Goal: Task Accomplishment & Management: Manage account settings

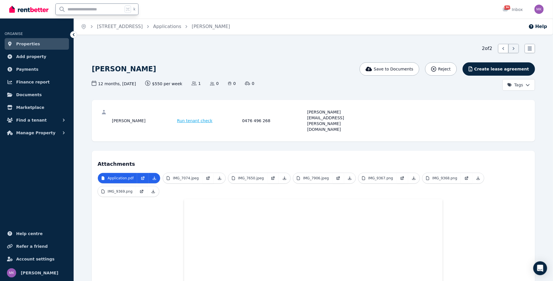
click at [82, 9] on input "text" at bounding box center [89, 9] width 67 height 11
click at [170, 27] on link "Applications" at bounding box center [167, 26] width 28 height 5
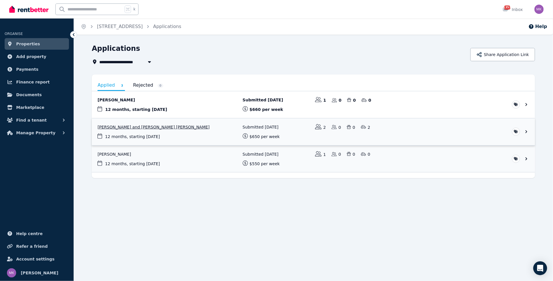
click at [123, 125] on link "View application: Hetvi Patel and Miloni Nirav Patel" at bounding box center [313, 131] width 443 height 27
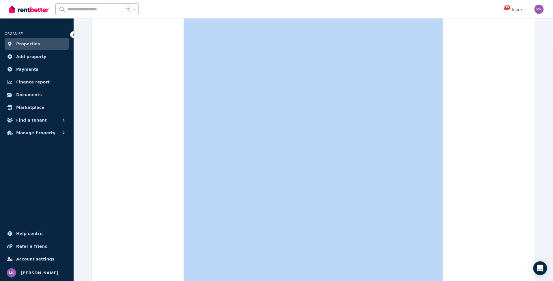
drag, startPoint x: 302, startPoint y: 111, endPoint x: 375, endPoint y: 115, distance: 73.0
click at [187, 108] on div "2 of 3 List view [PERSON_NAME] and [PERSON_NAME] [PERSON_NAME] Save to Document…" at bounding box center [313, 268] width 443 height 915
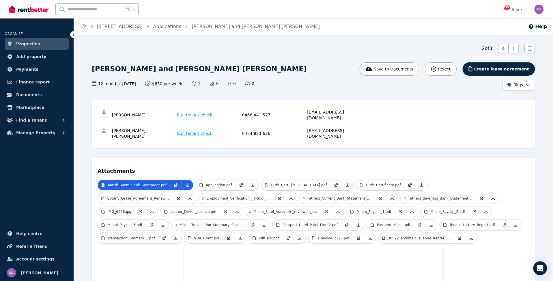
click at [302, 117] on div "[PERSON_NAME] Run tenant check 0468 441 577 [EMAIL_ADDRESS][DOMAIN_NAME]" at bounding box center [312, 115] width 431 height 18
drag, startPoint x: 305, startPoint y: 111, endPoint x: 382, endPoint y: 111, distance: 77.6
click at [382, 111] on div "[PERSON_NAME] Run tenant check 0468 441 577 [EMAIL_ADDRESS][DOMAIN_NAME]" at bounding box center [312, 115] width 431 height 18
copy div "[EMAIL_ADDRESS][DOMAIN_NAME]"
drag, startPoint x: 303, startPoint y: 124, endPoint x: 370, endPoint y: 125, distance: 66.9
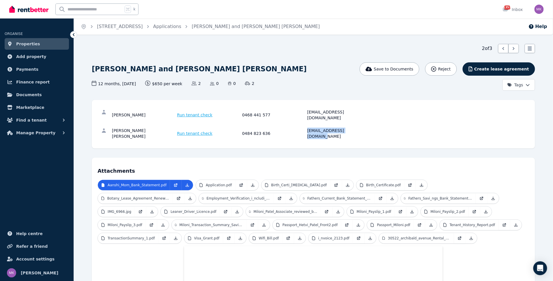
click at [370, 127] on div "[PERSON_NAME] [PERSON_NAME] Run tenant check 0484 823 636 [EMAIL_ADDRESS][DOMAI…" at bounding box center [241, 133] width 258 height 12
copy div "[EMAIL_ADDRESS][DOMAIN_NAME]"
click at [215, 183] on p "Application.pdf" at bounding box center [219, 185] width 26 height 5
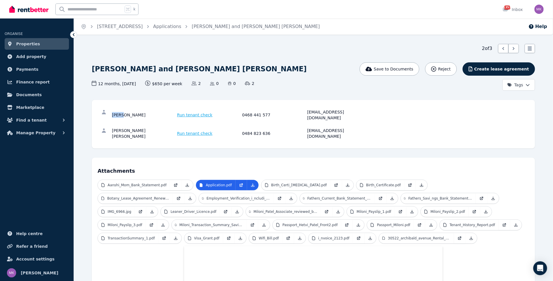
drag, startPoint x: 112, startPoint y: 112, endPoint x: 121, endPoint y: 111, distance: 9.0
click at [121, 112] on div "[PERSON_NAME]" at bounding box center [143, 115] width 63 height 12
copy div "[PERSON_NAME]"
drag, startPoint x: 113, startPoint y: 124, endPoint x: 123, endPoint y: 122, distance: 10.6
click at [123, 127] on div "[PERSON_NAME] [PERSON_NAME]" at bounding box center [143, 133] width 63 height 12
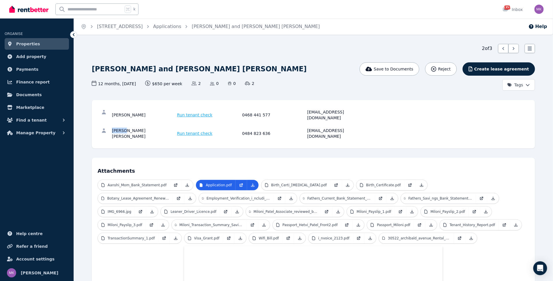
copy div "[PERSON_NAME]"
click at [92, 12] on input "text" at bounding box center [89, 9] width 67 height 11
type input "*"
type input "***"
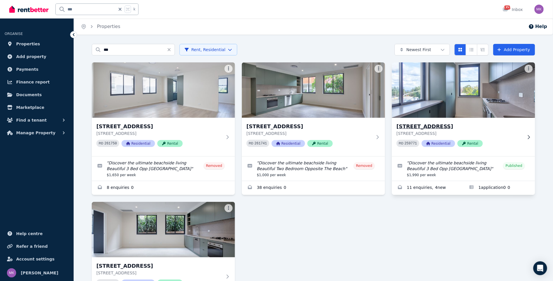
click at [427, 129] on h3 "[STREET_ADDRESS]" at bounding box center [459, 126] width 126 height 8
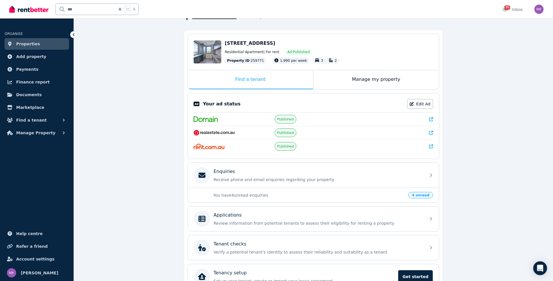
scroll to position [48, 0]
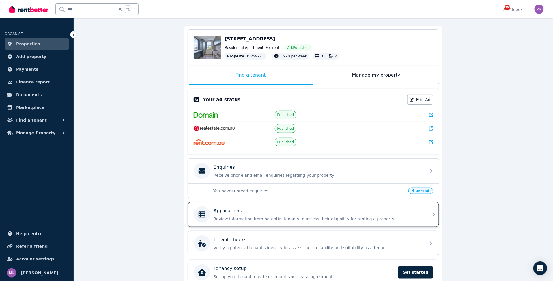
click at [281, 211] on div "Applications Review information from potential tenants to assess their eligibil…" at bounding box center [317, 214] width 209 height 14
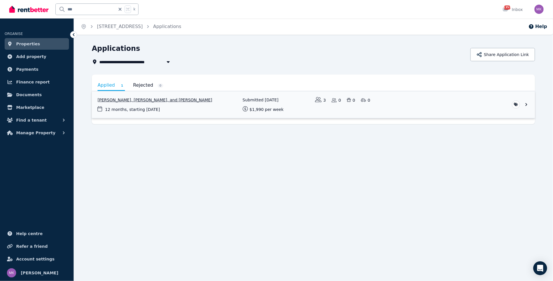
click at [139, 98] on link "View application: Owen Stevens, Lee Carvill, and Tyler Parker" at bounding box center [313, 104] width 443 height 27
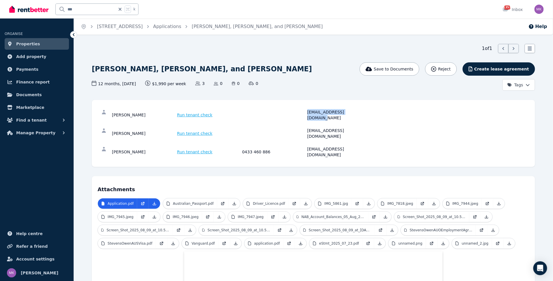
drag, startPoint x: 302, startPoint y: 111, endPoint x: 377, endPoint y: 114, distance: 74.8
click at [377, 114] on div "[PERSON_NAME] Run tenant check [EMAIL_ADDRESS][DOMAIN_NAME]" at bounding box center [312, 115] width 431 height 18
copy div "[EMAIL_ADDRESS][DOMAIN_NAME]"
drag, startPoint x: 305, startPoint y: 123, endPoint x: 367, endPoint y: 127, distance: 61.2
click at [367, 127] on div "[PERSON_NAME] Run tenant check [EMAIL_ADDRESS][DOMAIN_NAME]" at bounding box center [241, 133] width 258 height 12
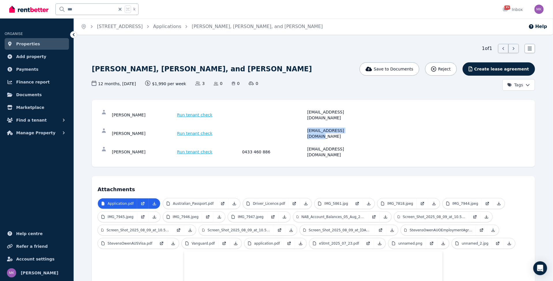
copy div "[EMAIL_ADDRESS][DOMAIN_NAME]"
drag, startPoint x: 304, startPoint y: 138, endPoint x: 388, endPoint y: 140, distance: 84.5
click at [388, 142] on div "[PERSON_NAME] Run tenant check 0433 460 886 [EMAIL_ADDRESS][DOMAIN_NAME]" at bounding box center [312, 151] width 431 height 18
copy div "[EMAIL_ADDRESS][DOMAIN_NAME]"
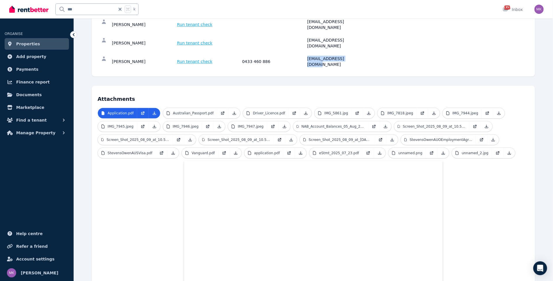
scroll to position [96, 0]
